Goal: Task Accomplishment & Management: Manage account settings

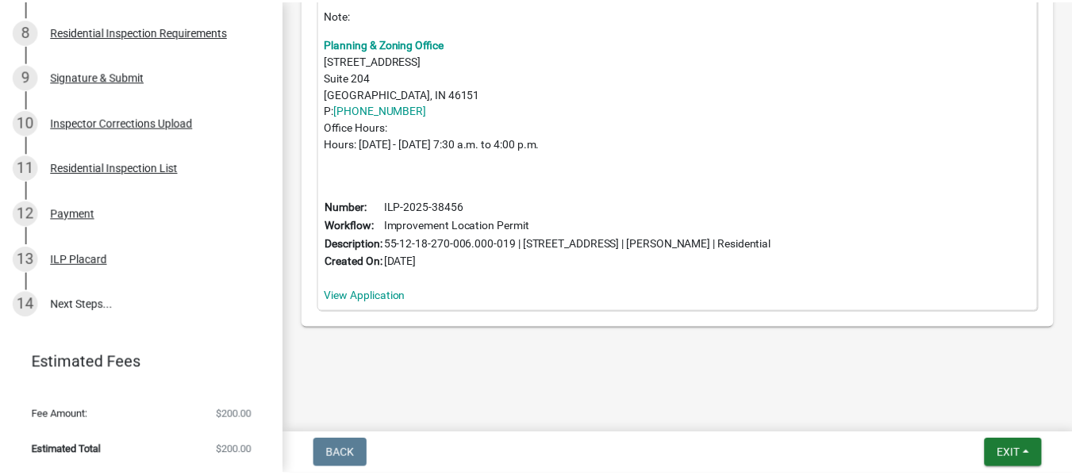
scroll to position [1114, 0]
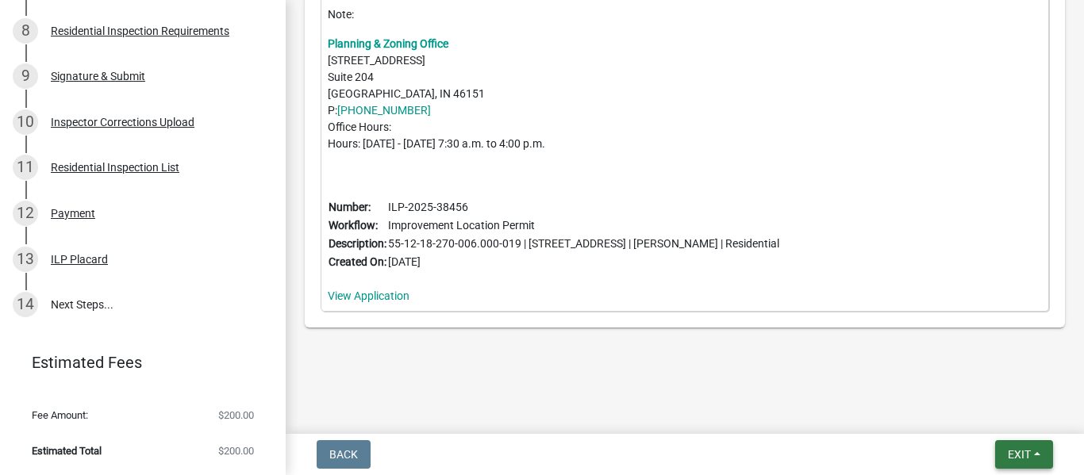
click at [1000, 440] on button "Exit" at bounding box center [1024, 454] width 58 height 29
click at [981, 398] on button "Save & Exit" at bounding box center [989, 406] width 127 height 38
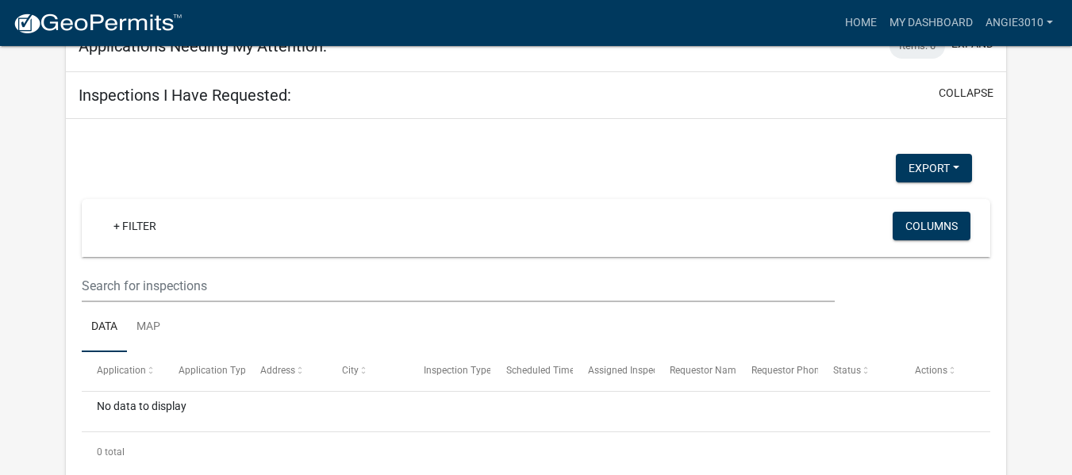
scroll to position [714, 0]
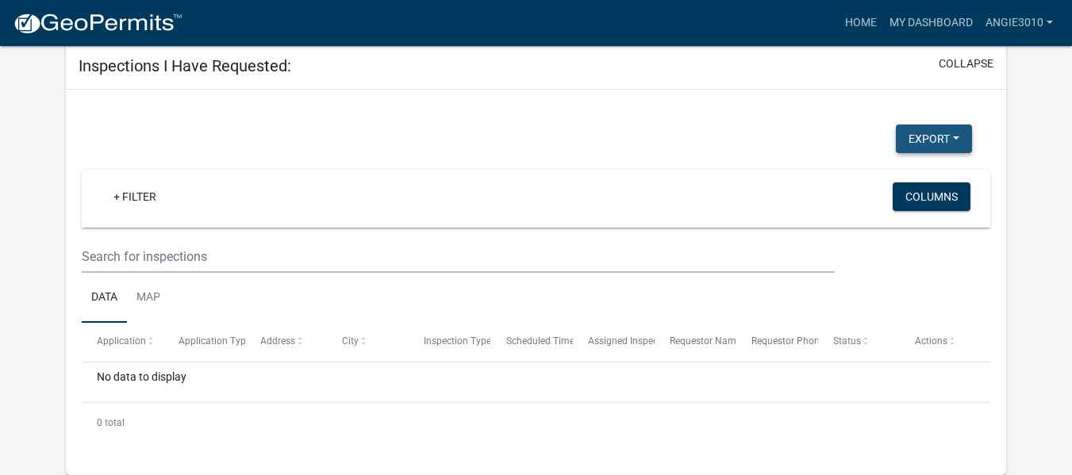
click at [949, 153] on button "Export" at bounding box center [934, 139] width 76 height 29
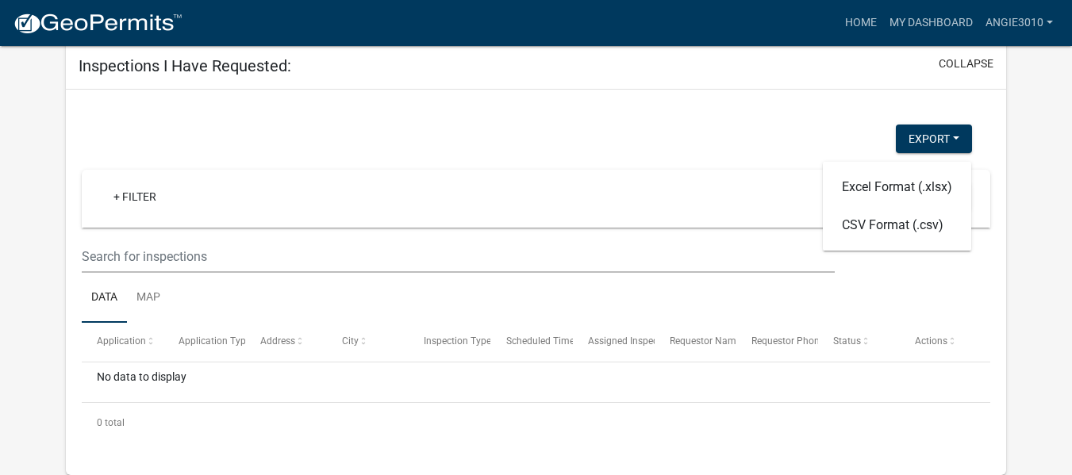
click at [977, 361] on datatable-header-cell "Actions" at bounding box center [941, 342] width 82 height 38
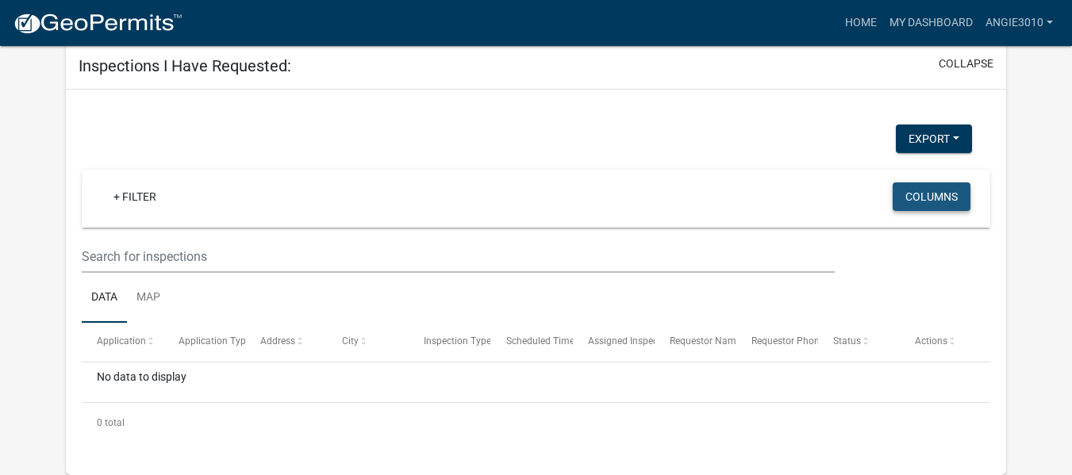
click at [944, 211] on button "Columns" at bounding box center [931, 196] width 78 height 29
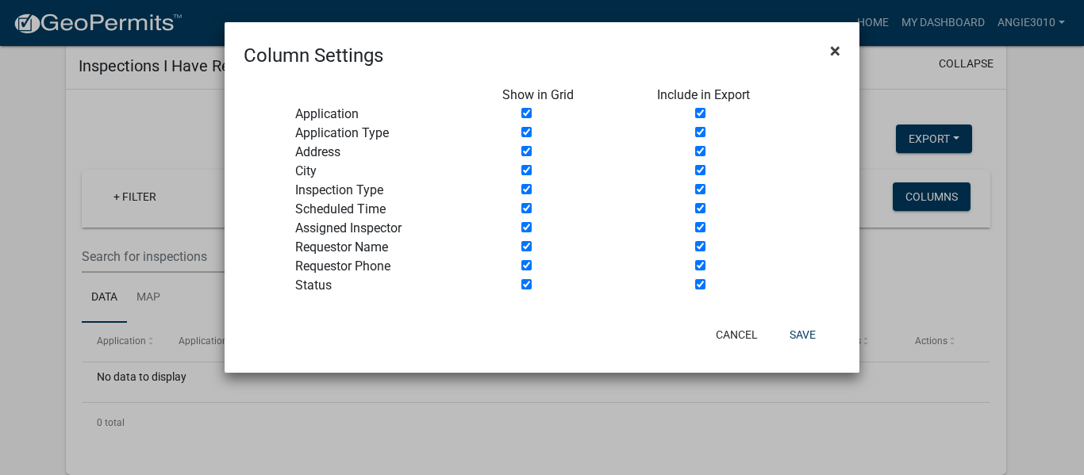
click at [830, 57] on span "×" at bounding box center [835, 51] width 10 height 22
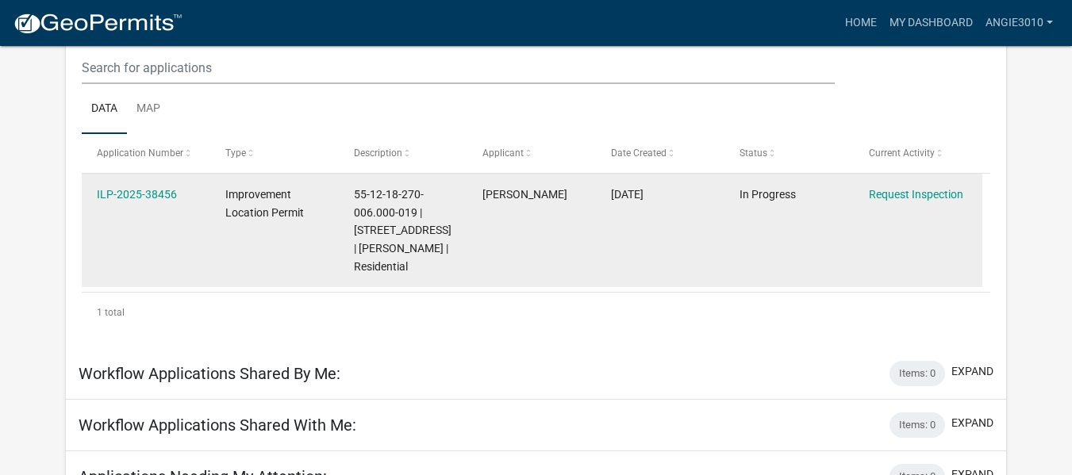
scroll to position [0, 0]
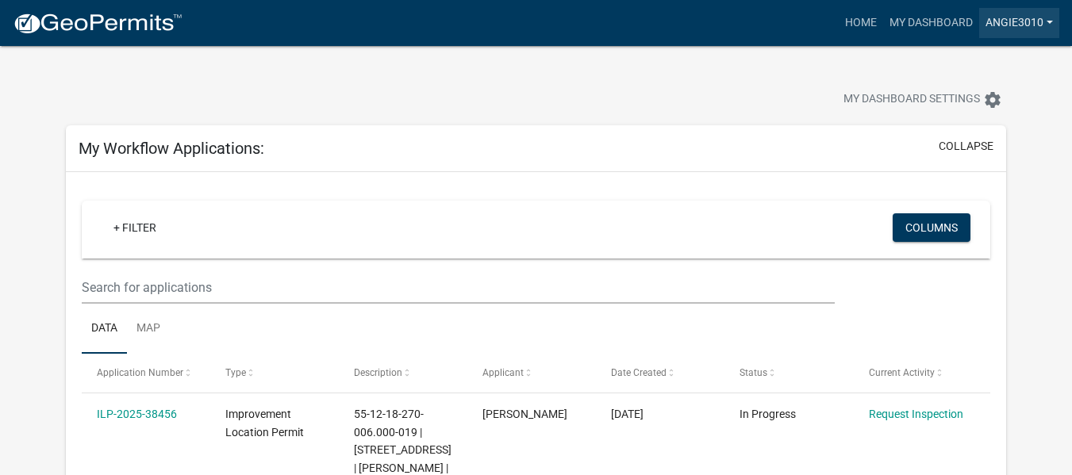
click at [1028, 19] on link "Angie3010" at bounding box center [1019, 23] width 80 height 30
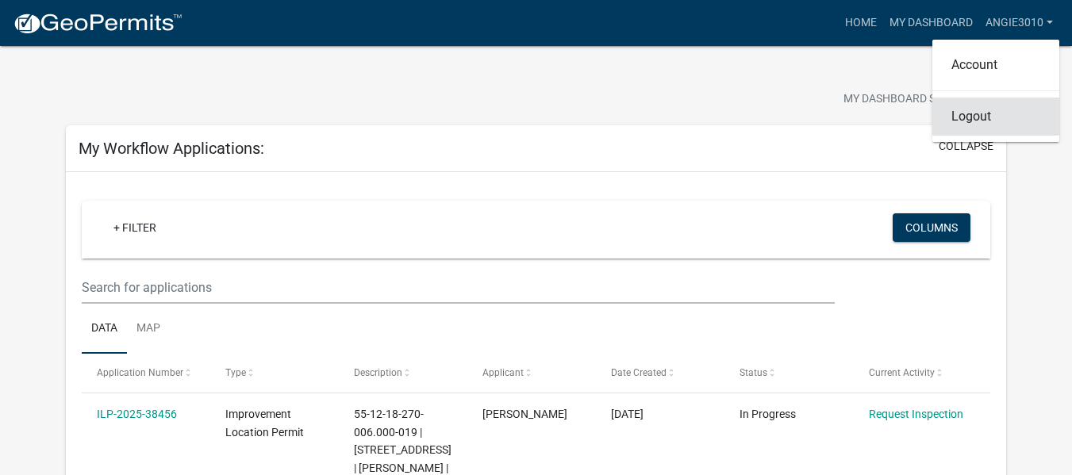
click at [980, 136] on link "Logout" at bounding box center [995, 117] width 127 height 38
